Goal: Information Seeking & Learning: Learn about a topic

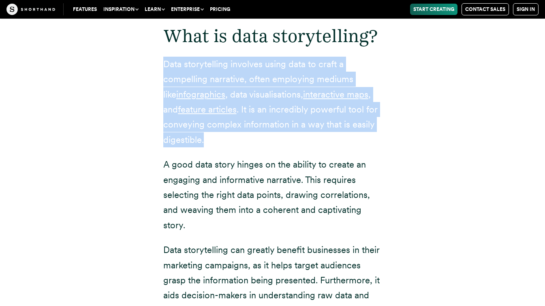
drag, startPoint x: 165, startPoint y: 66, endPoint x: 287, endPoint y: 134, distance: 140.6
click at [287, 134] on p "Data storytelling involves using data to craft a compelling narrative, often em…" at bounding box center [272, 102] width 219 height 91
copy p "Data storytelling involves using data to craft a compelling narrative, often em…"
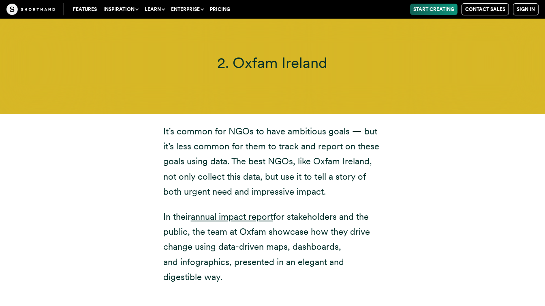
scroll to position [3900, 0]
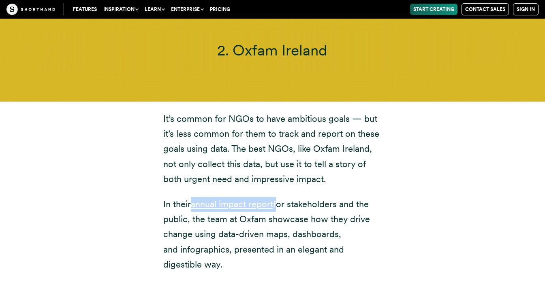
drag, startPoint x: 277, startPoint y: 174, endPoint x: 193, endPoint y: 179, distance: 83.6
click at [193, 197] on p "In their annual impact report for stakeholders and the public, the team at Oxfa…" at bounding box center [272, 235] width 219 height 76
copy p "annual impact report"
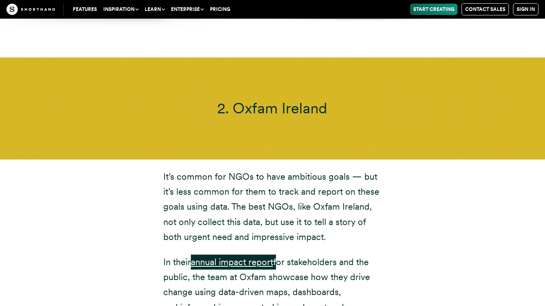
scroll to position [3819, 0]
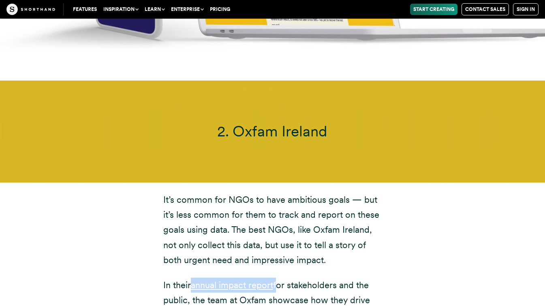
drag, startPoint x: 326, startPoint y: 101, endPoint x: 238, endPoint y: 100, distance: 88.4
click at [238, 122] on span "2. Oxfam Ireland" at bounding box center [272, 131] width 110 height 18
copy span "Oxfam Ireland"
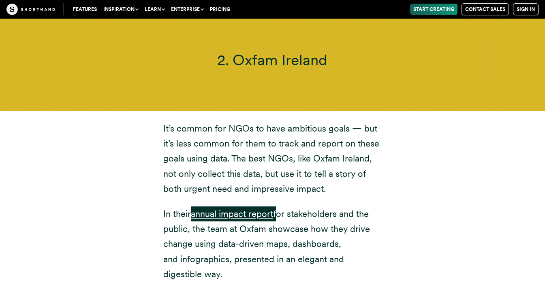
scroll to position [3900, 0]
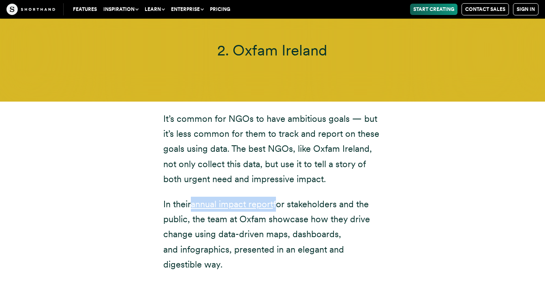
drag, startPoint x: 162, startPoint y: 172, endPoint x: 275, endPoint y: 231, distance: 127.8
click at [275, 231] on div "It’s common for NGOs to have ambitious goals — but it’s less common for them to…" at bounding box center [272, 191] width 251 height 161
copy p "In their annual impact report for stakeholders and the public, the team at Oxfa…"
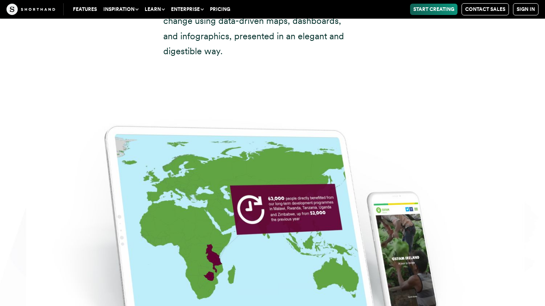
scroll to position [4022, 0]
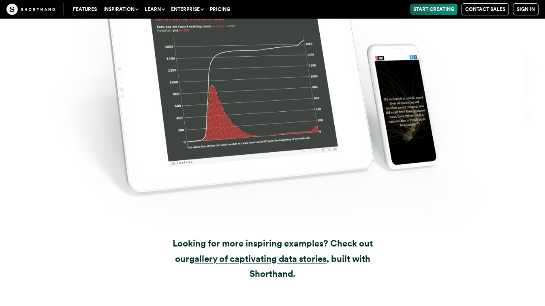
scroll to position [9876, 0]
